Goal: Transaction & Acquisition: Subscribe to service/newsletter

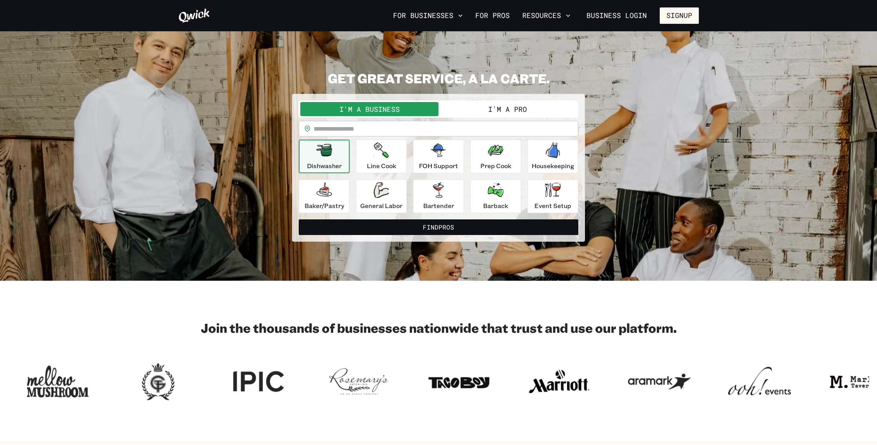
click at [485, 112] on button "I'm a Pro" at bounding box center [507, 109] width 138 height 14
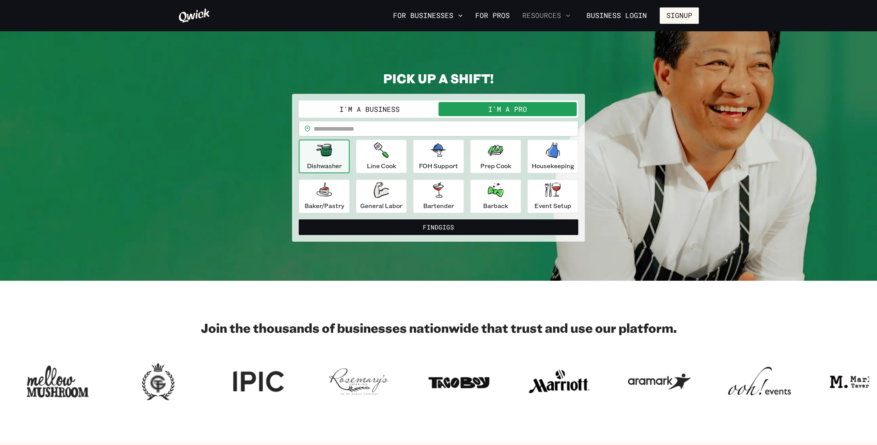
click at [564, 17] on button "Resources" at bounding box center [546, 15] width 54 height 13
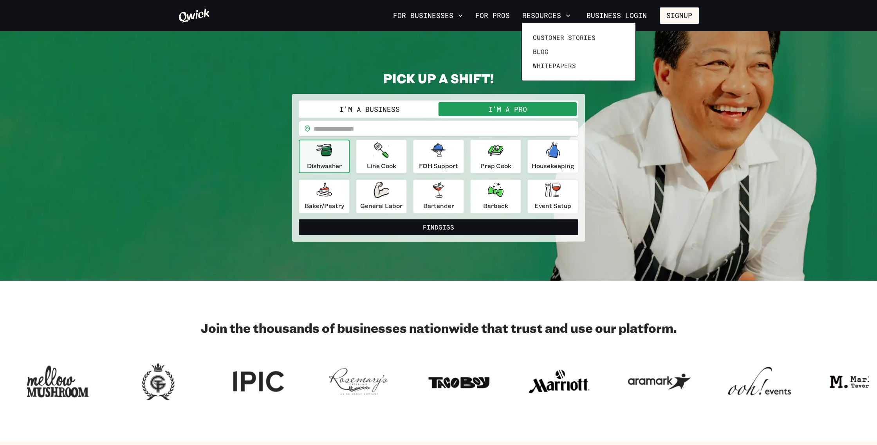
click at [368, 26] on div at bounding box center [438, 222] width 877 height 445
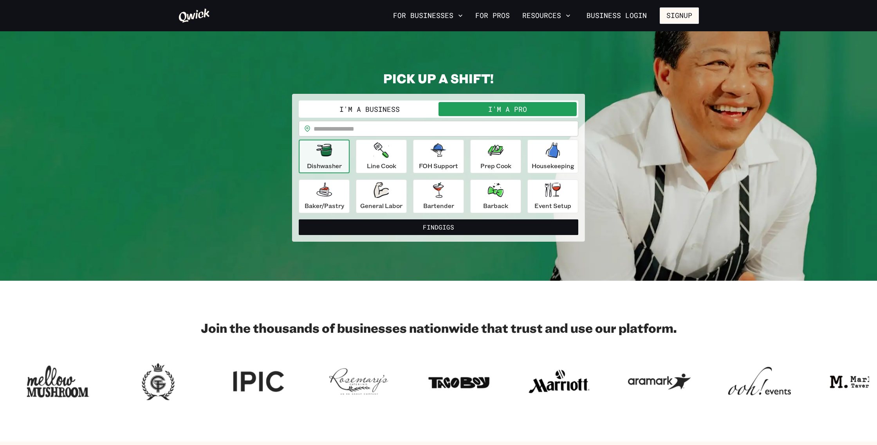
click at [395, 110] on button "I'm a Business" at bounding box center [369, 109] width 138 height 14
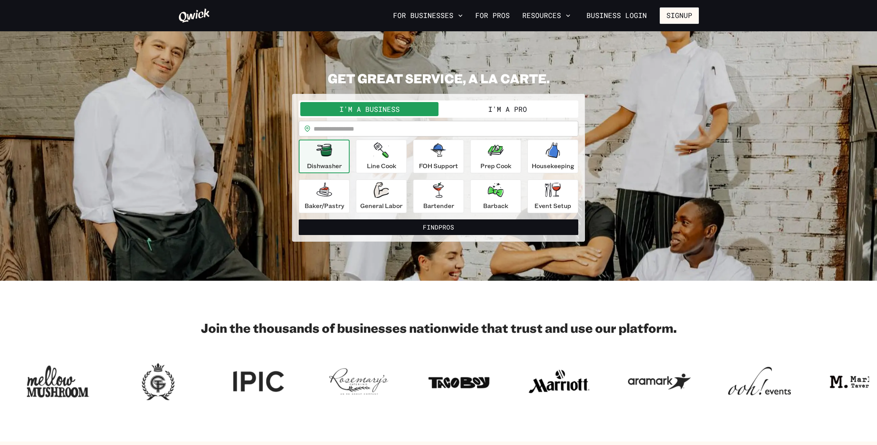
click at [366, 131] on input "text" at bounding box center [446, 129] width 265 height 16
type input "*****"
click at [681, 22] on button "Signup" at bounding box center [679, 15] width 39 height 16
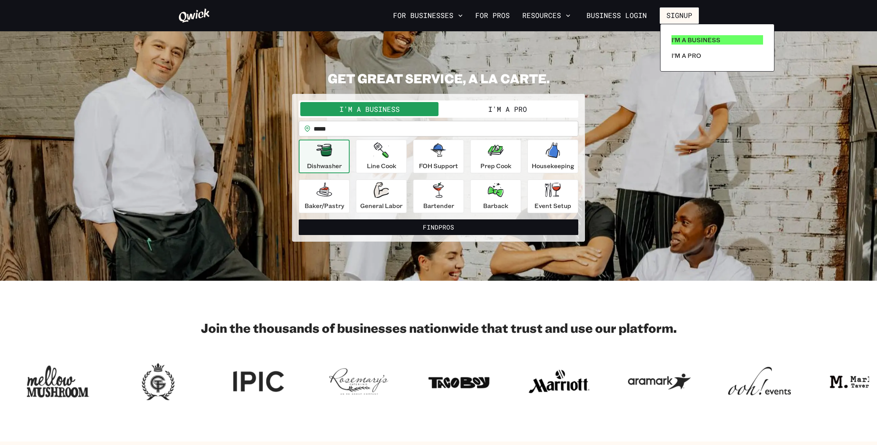
click at [682, 38] on p "I'm a Business" at bounding box center [695, 39] width 49 height 9
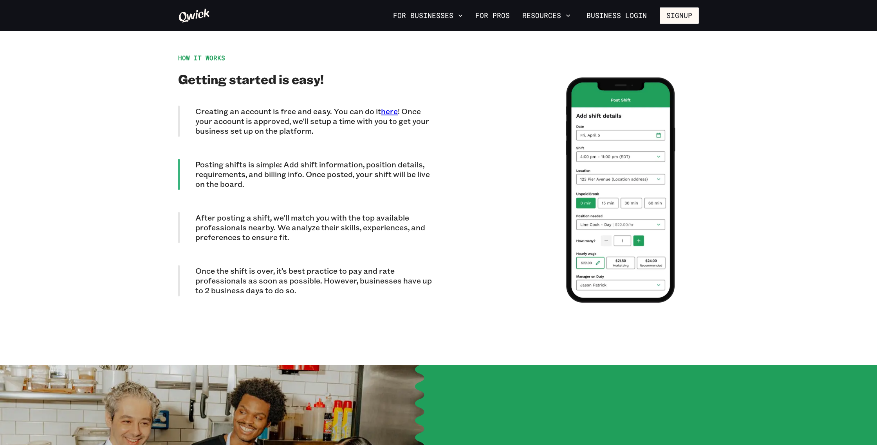
scroll to position [1289, 0]
click at [390, 106] on link "here" at bounding box center [389, 111] width 17 height 10
